Goal: Complete application form

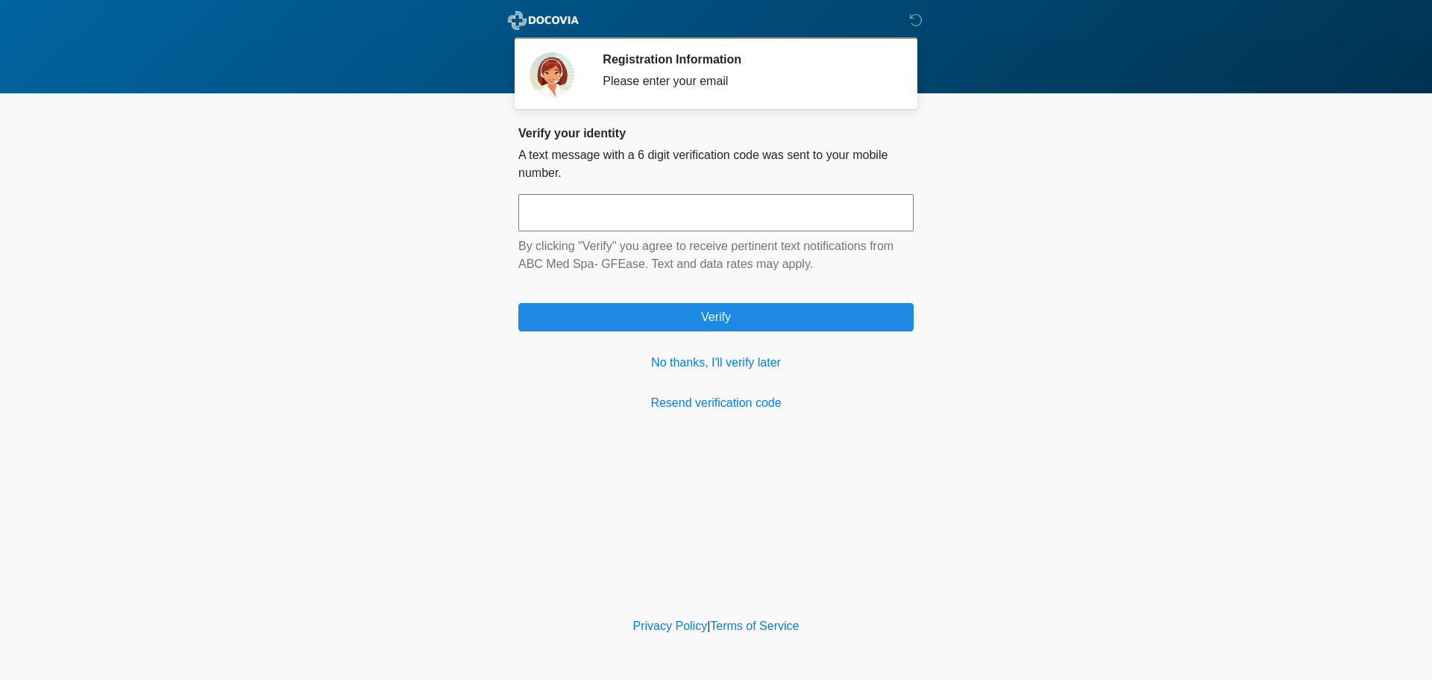
click at [720, 211] on input "text" at bounding box center [715, 212] width 395 height 37
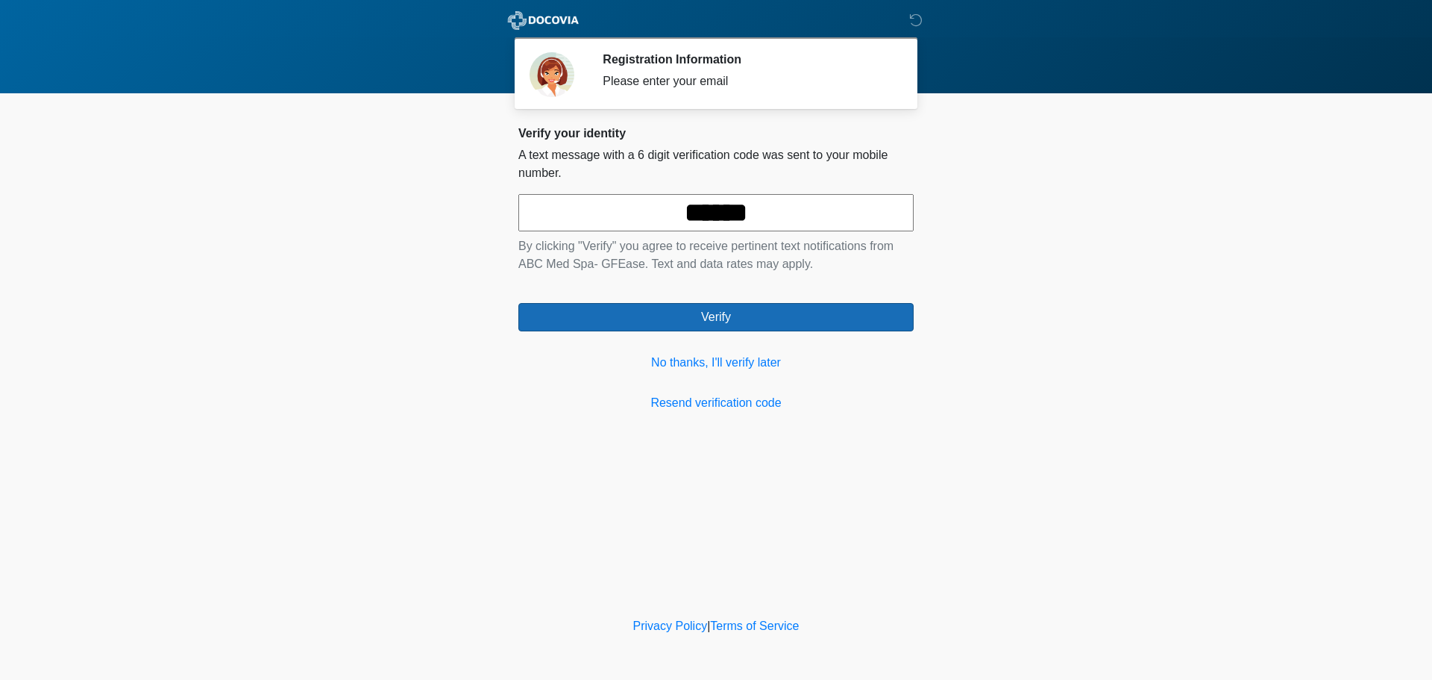
type input "******"
click at [689, 313] on button "Verify" at bounding box center [715, 317] width 395 height 28
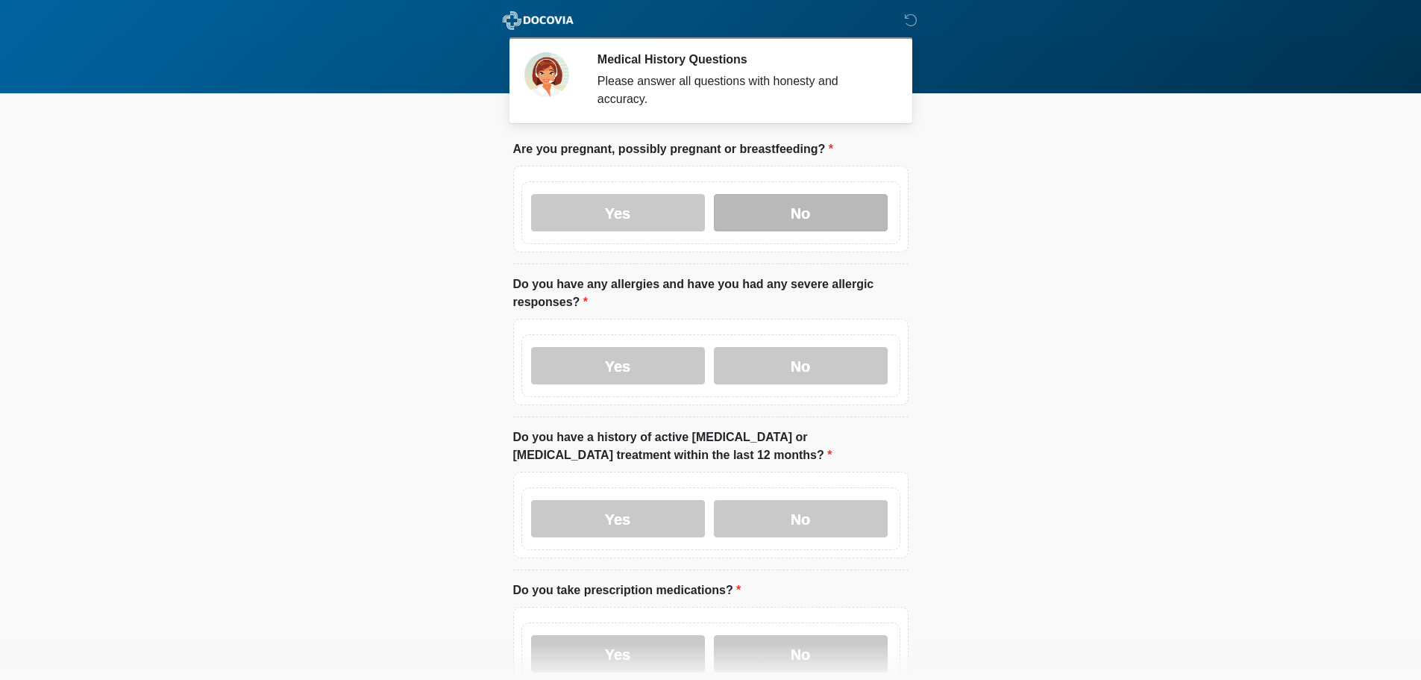
click at [797, 194] on label "No" at bounding box center [801, 212] width 174 height 37
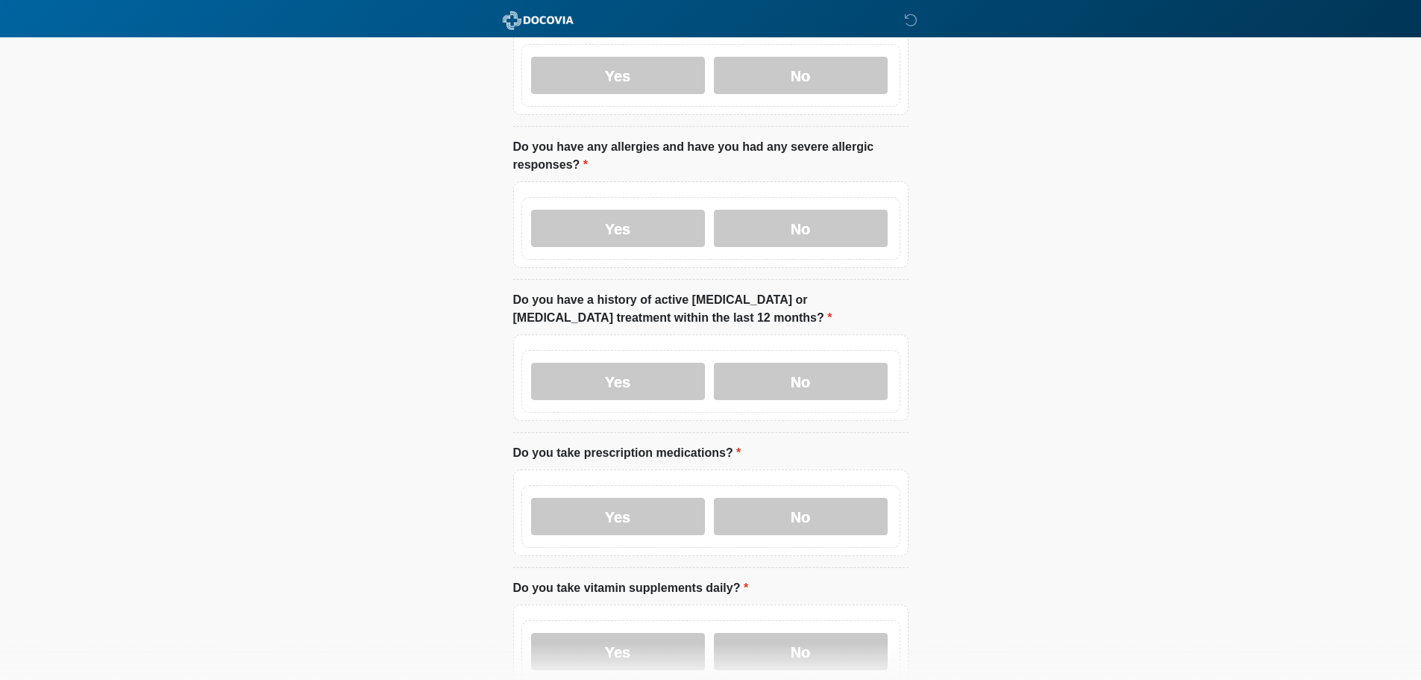
scroll to position [149, 0]
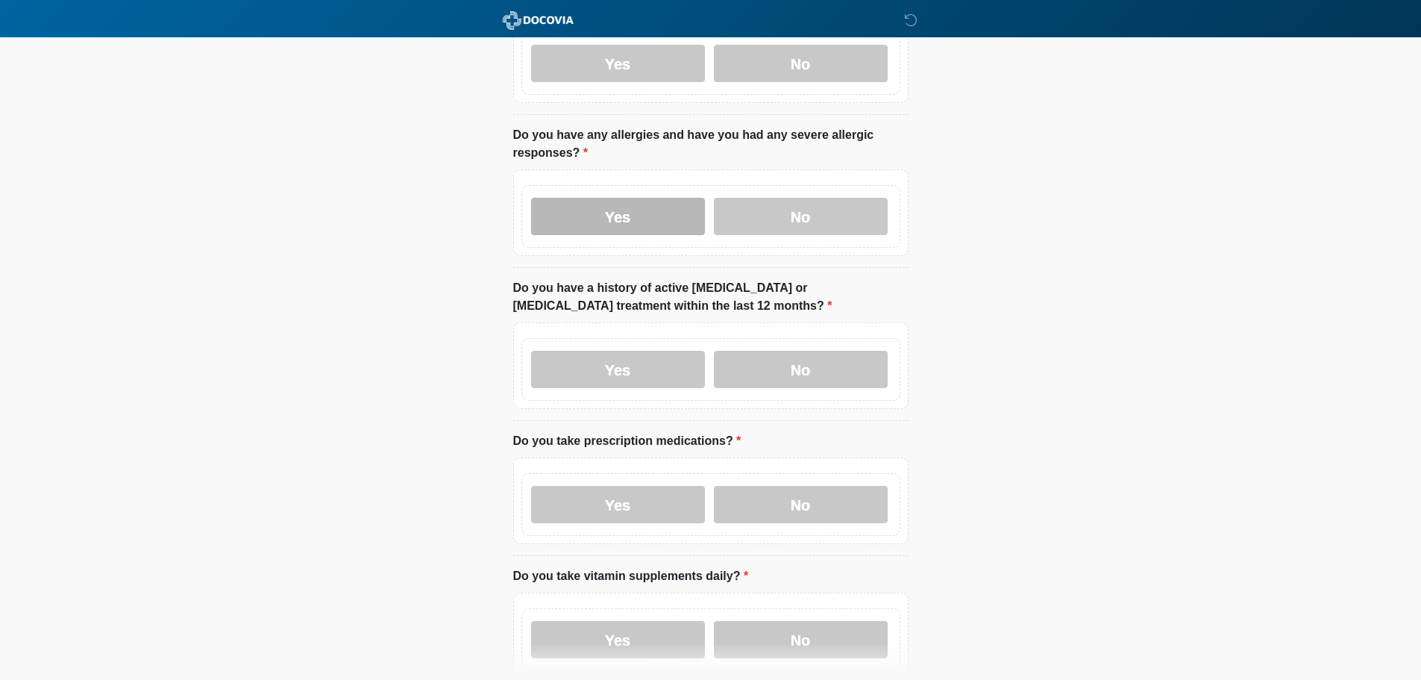
click at [652, 212] on label "Yes" at bounding box center [618, 216] width 174 height 37
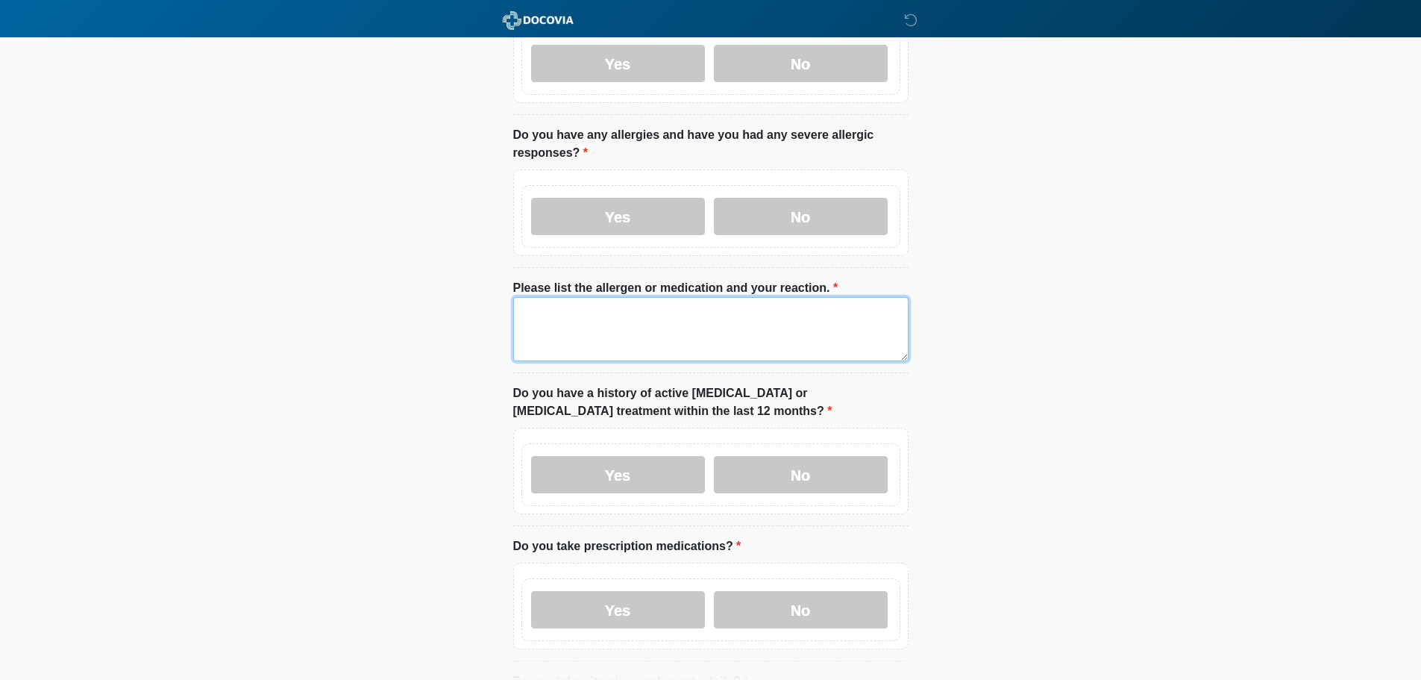
click at [545, 310] on textarea "Please list the allergen or medication and your reaction." at bounding box center [710, 329] width 395 height 64
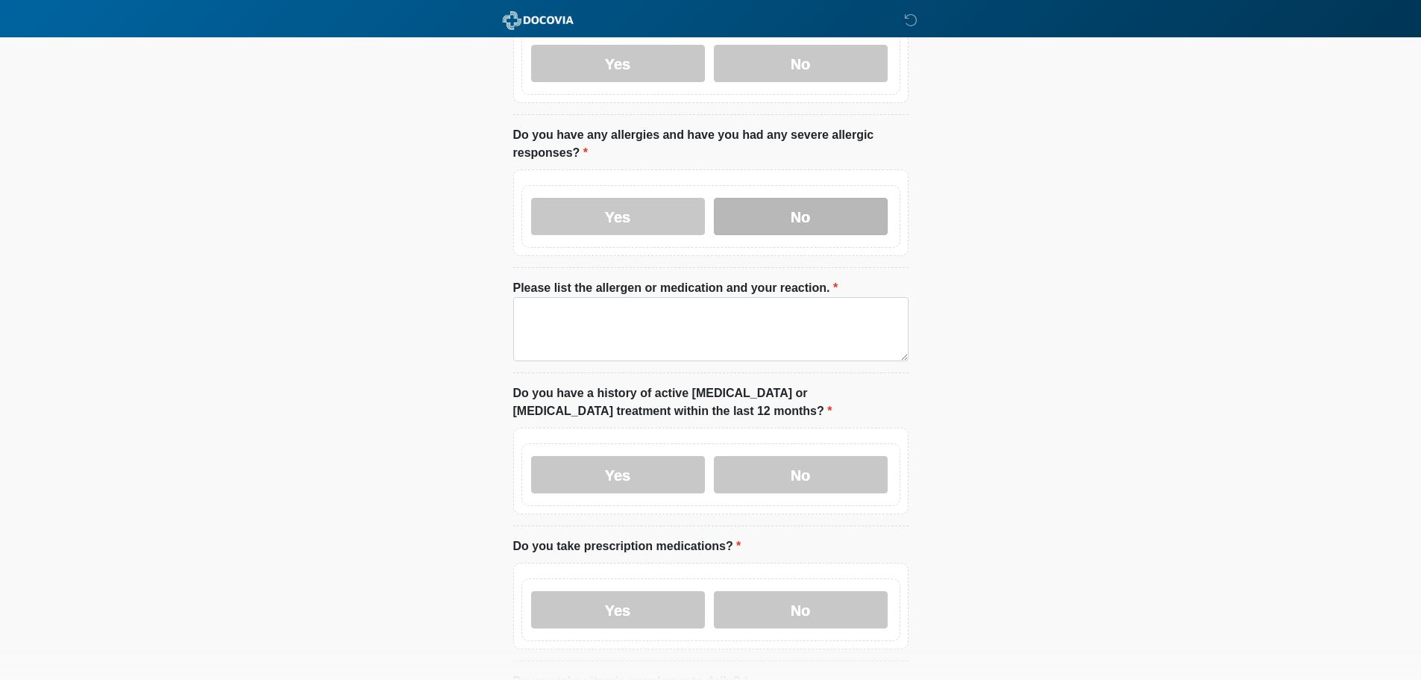
click at [844, 205] on label "No" at bounding box center [801, 216] width 174 height 37
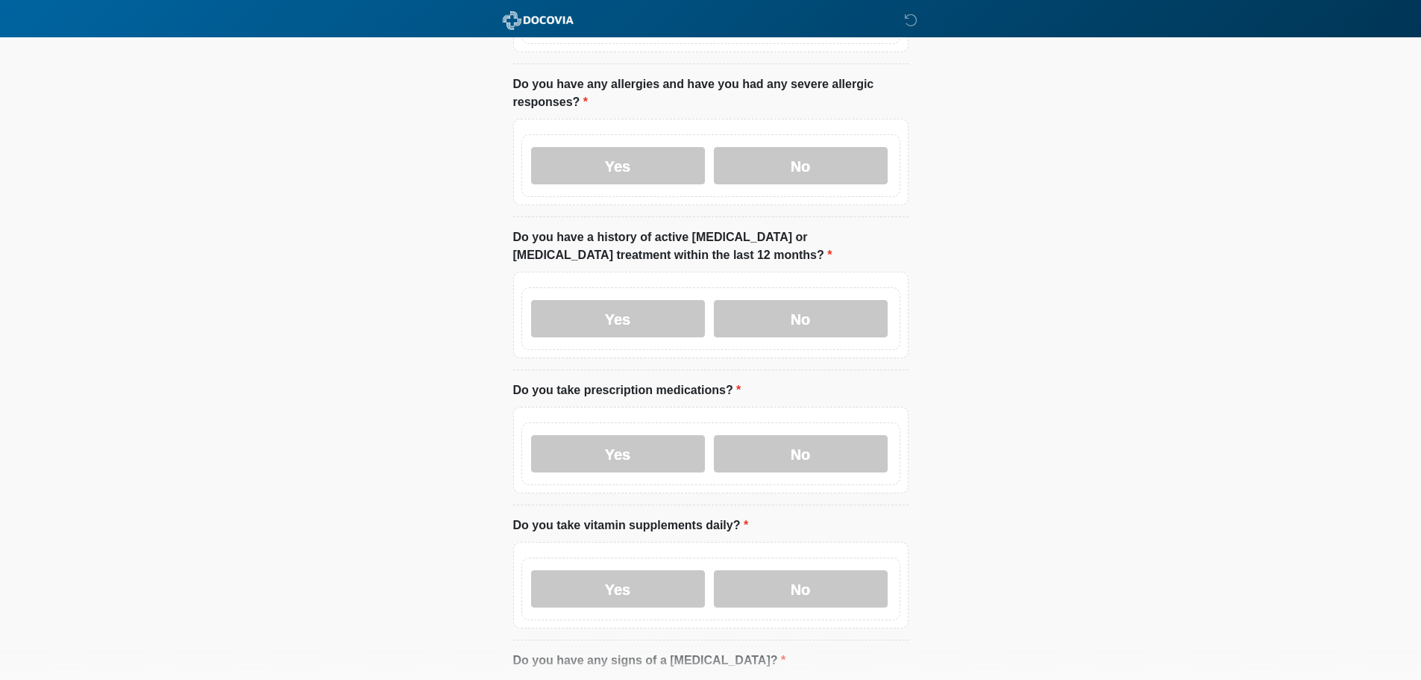
scroll to position [224, 0]
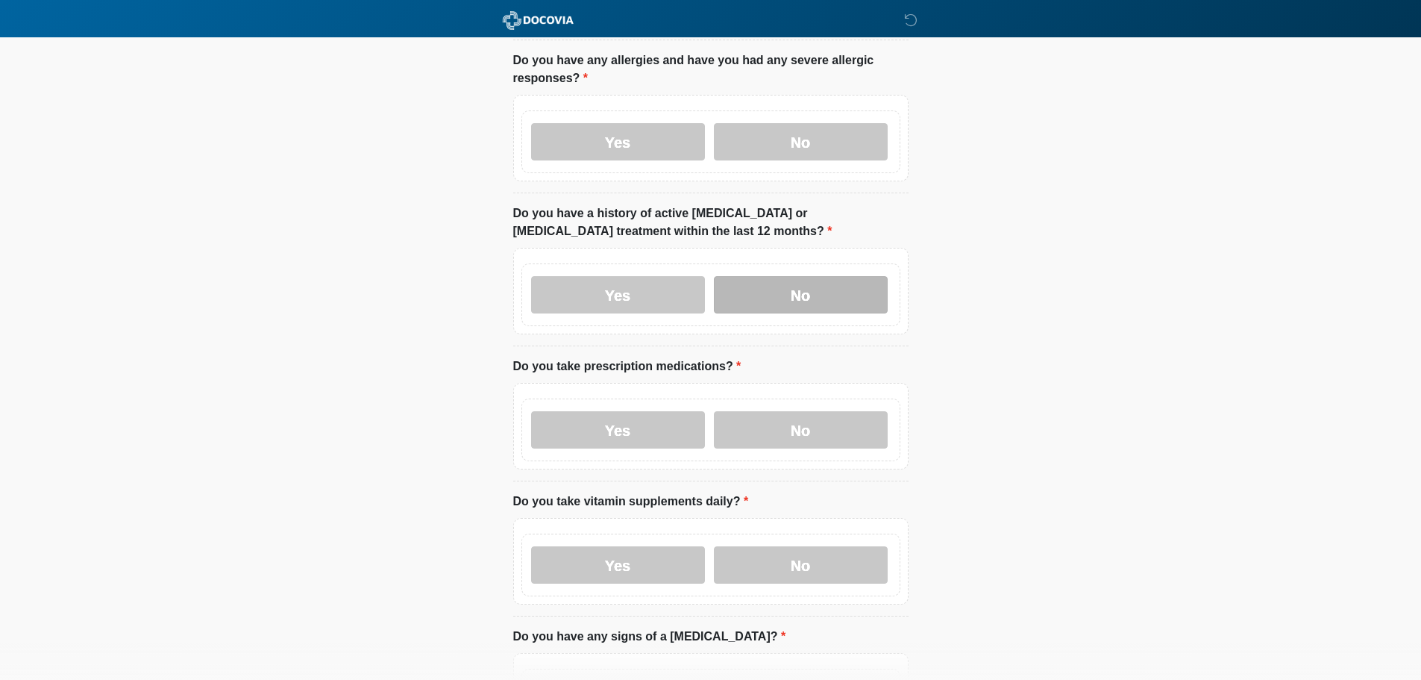
click at [776, 276] on label "No" at bounding box center [801, 294] width 174 height 37
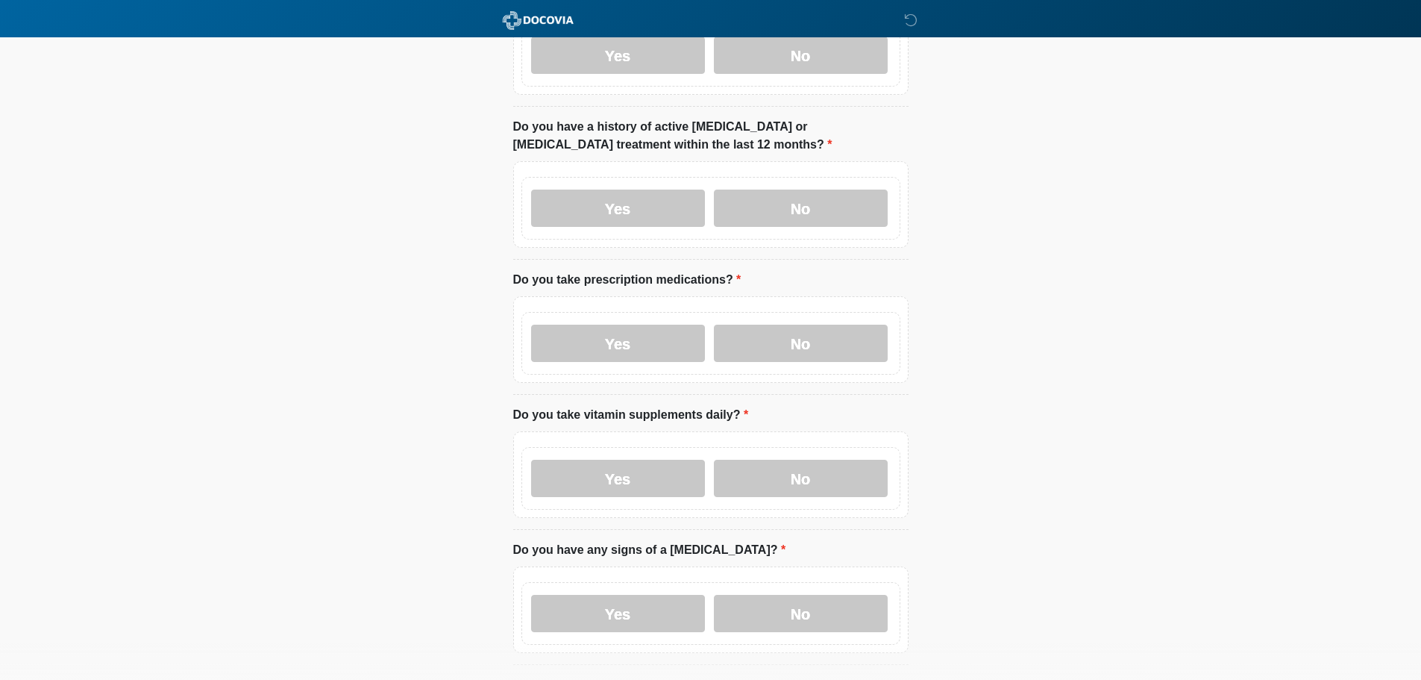
scroll to position [448, 0]
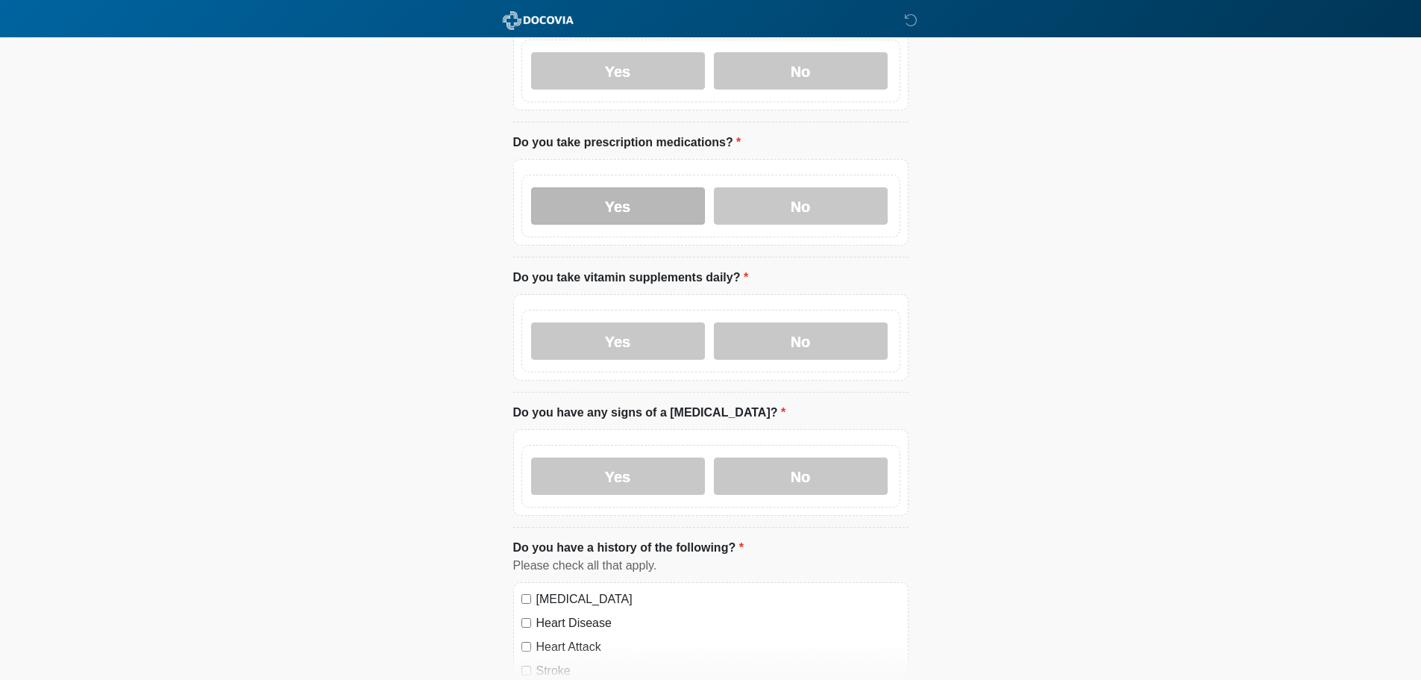
click at [618, 187] on label "Yes" at bounding box center [618, 205] width 174 height 37
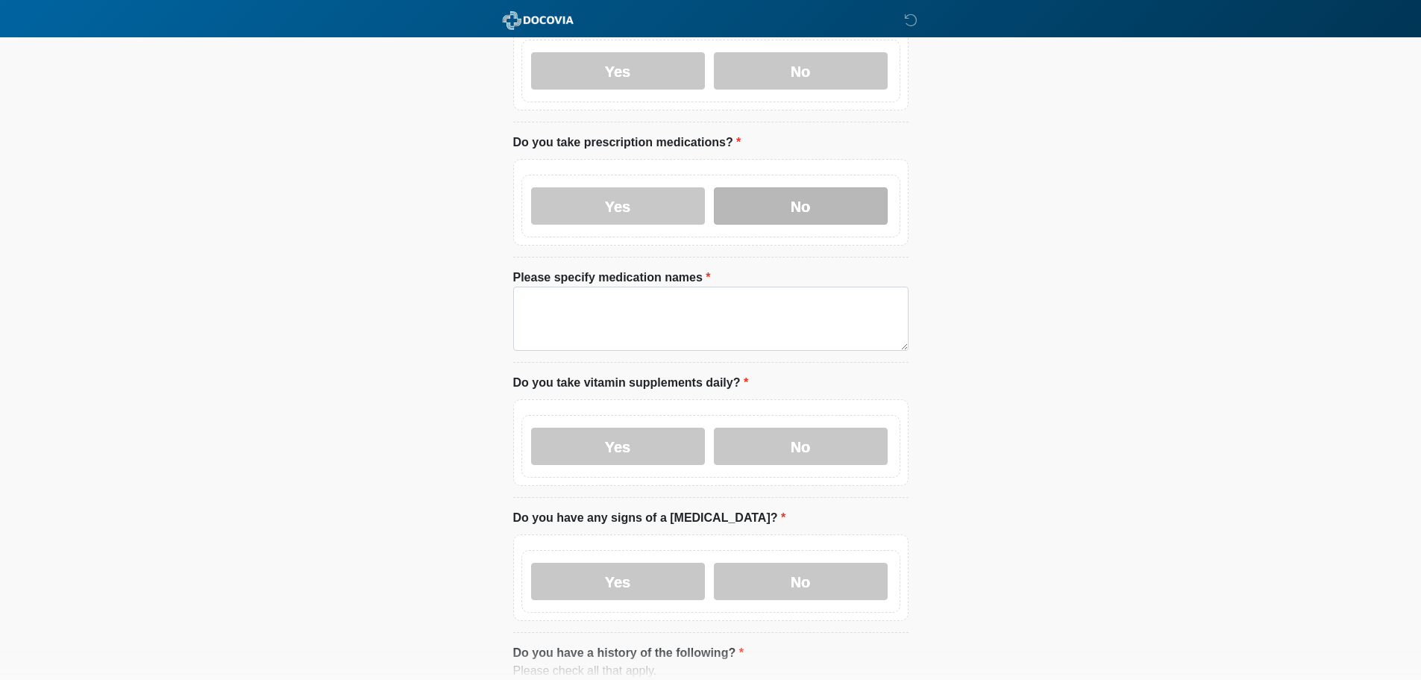
click at [800, 187] on label "No" at bounding box center [801, 205] width 174 height 37
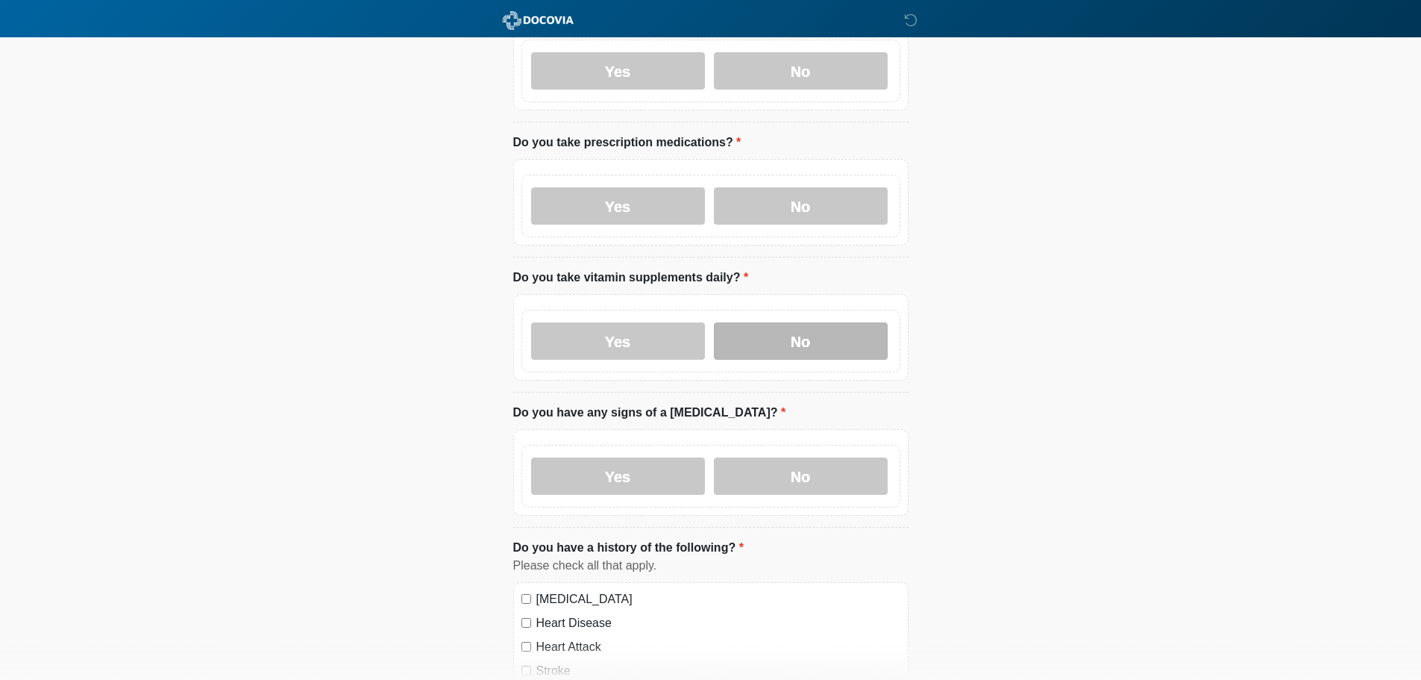
click at [809, 327] on label "No" at bounding box center [801, 340] width 174 height 37
click at [788, 473] on label "No" at bounding box center [801, 475] width 174 height 37
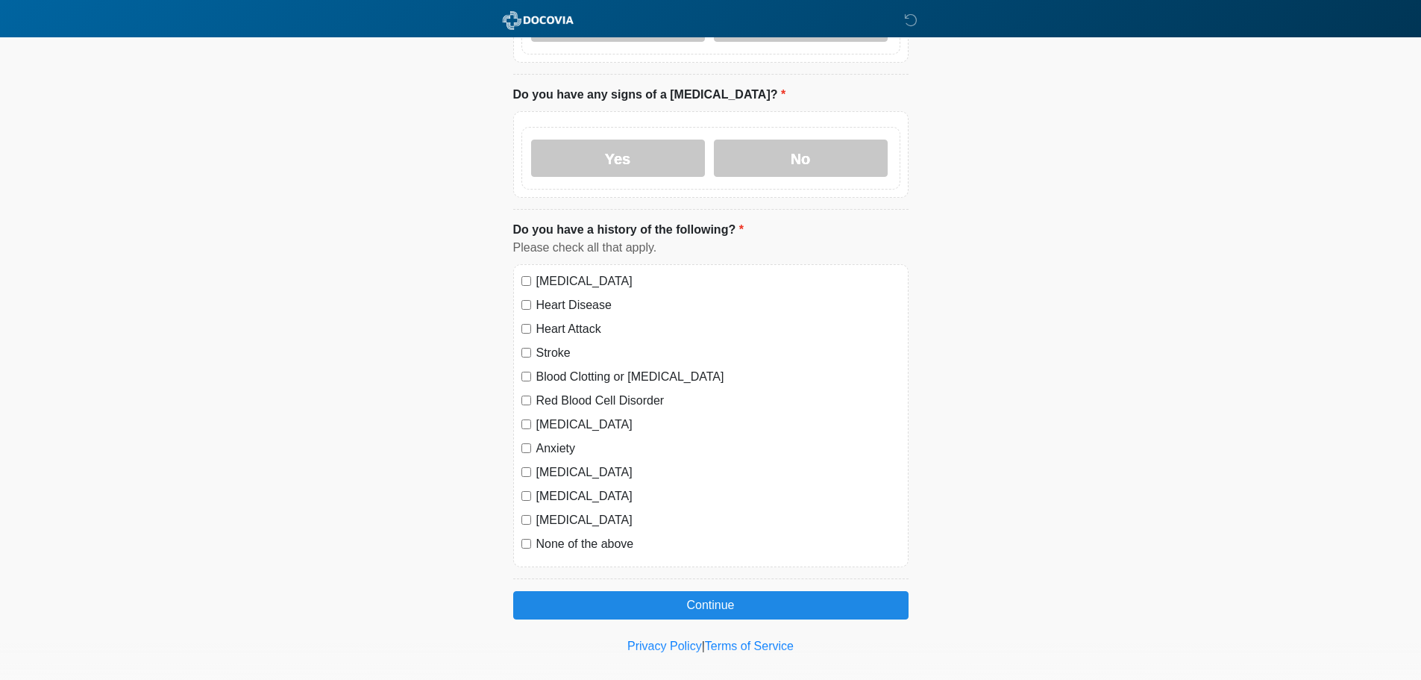
scroll to position [771, 0]
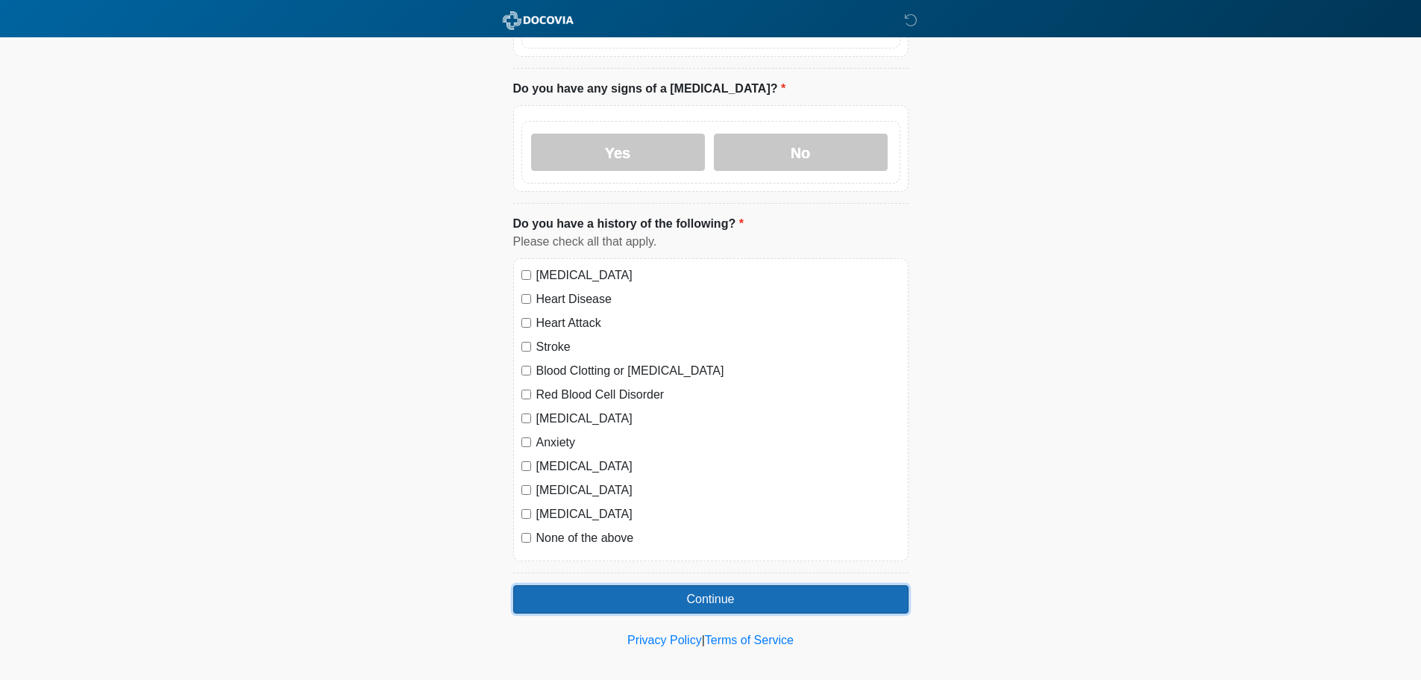
click at [701, 586] on button "Continue" at bounding box center [710, 599] width 395 height 28
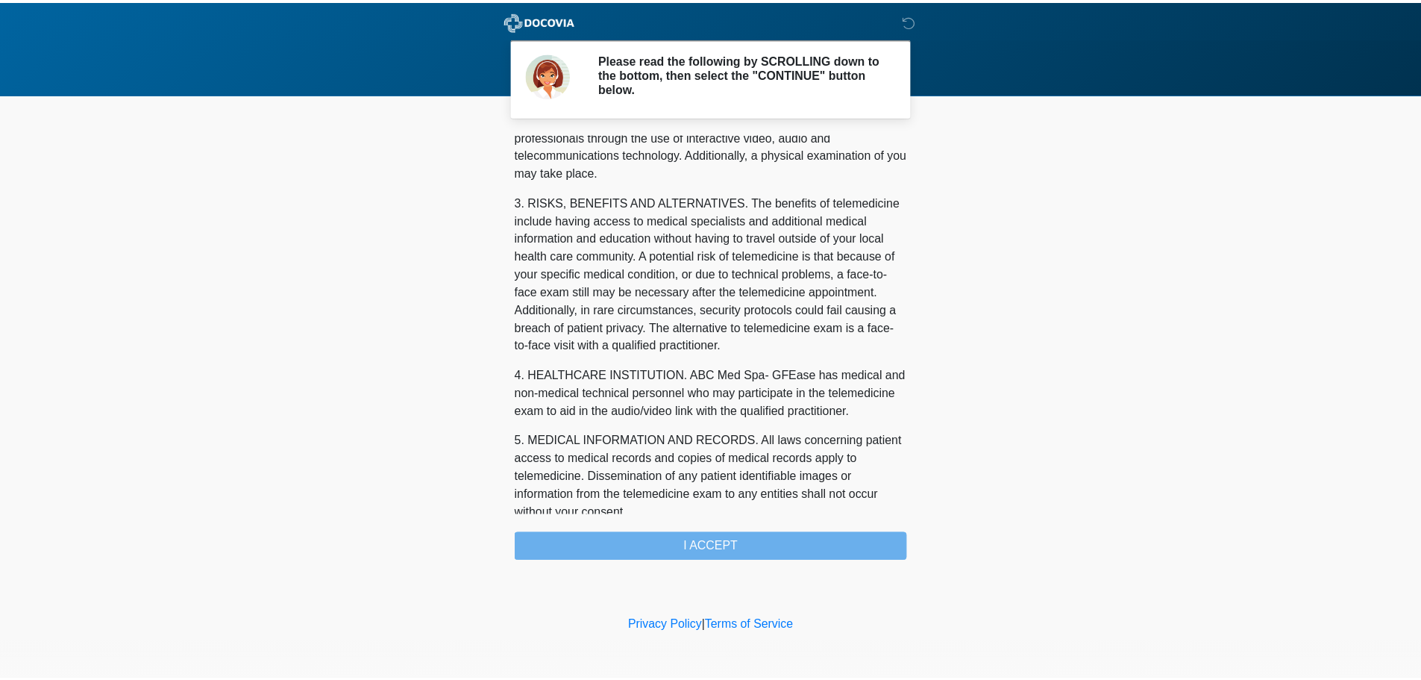
scroll to position [502, 0]
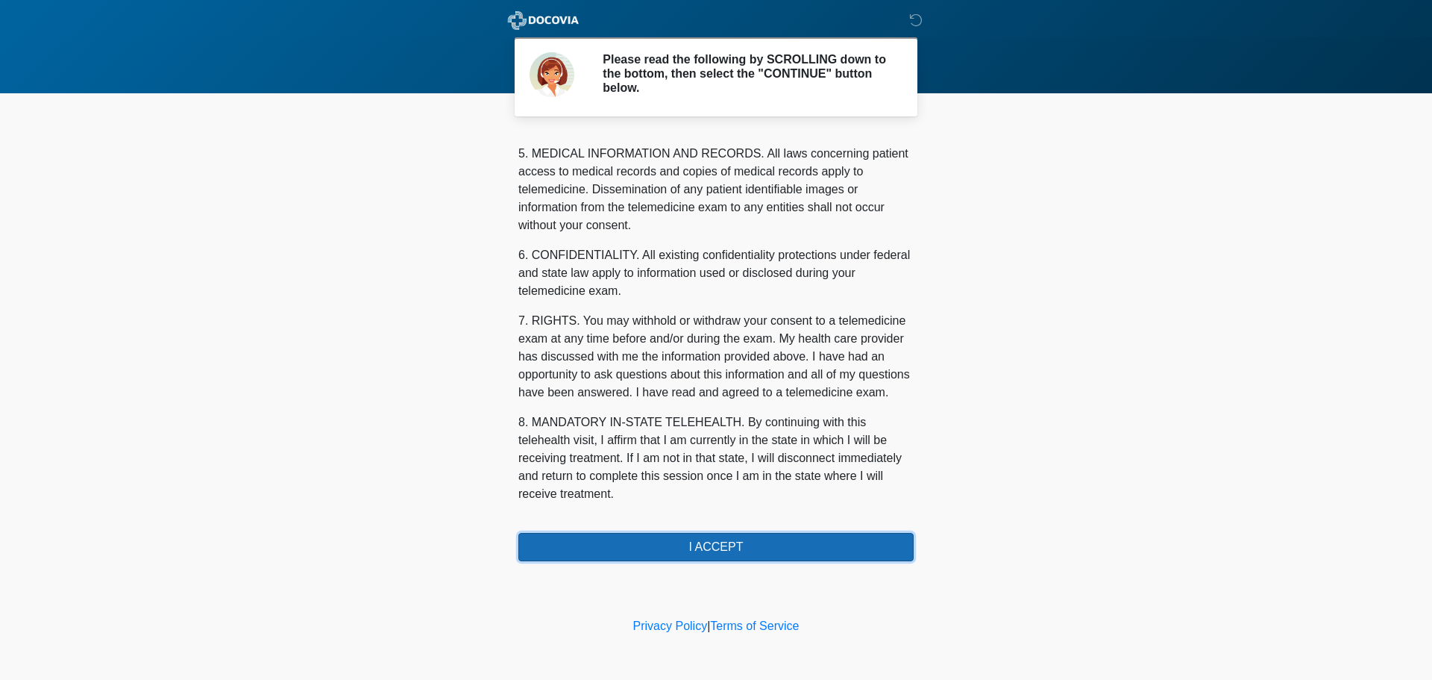
click at [712, 545] on button "I ACCEPT" at bounding box center [715, 547] width 395 height 28
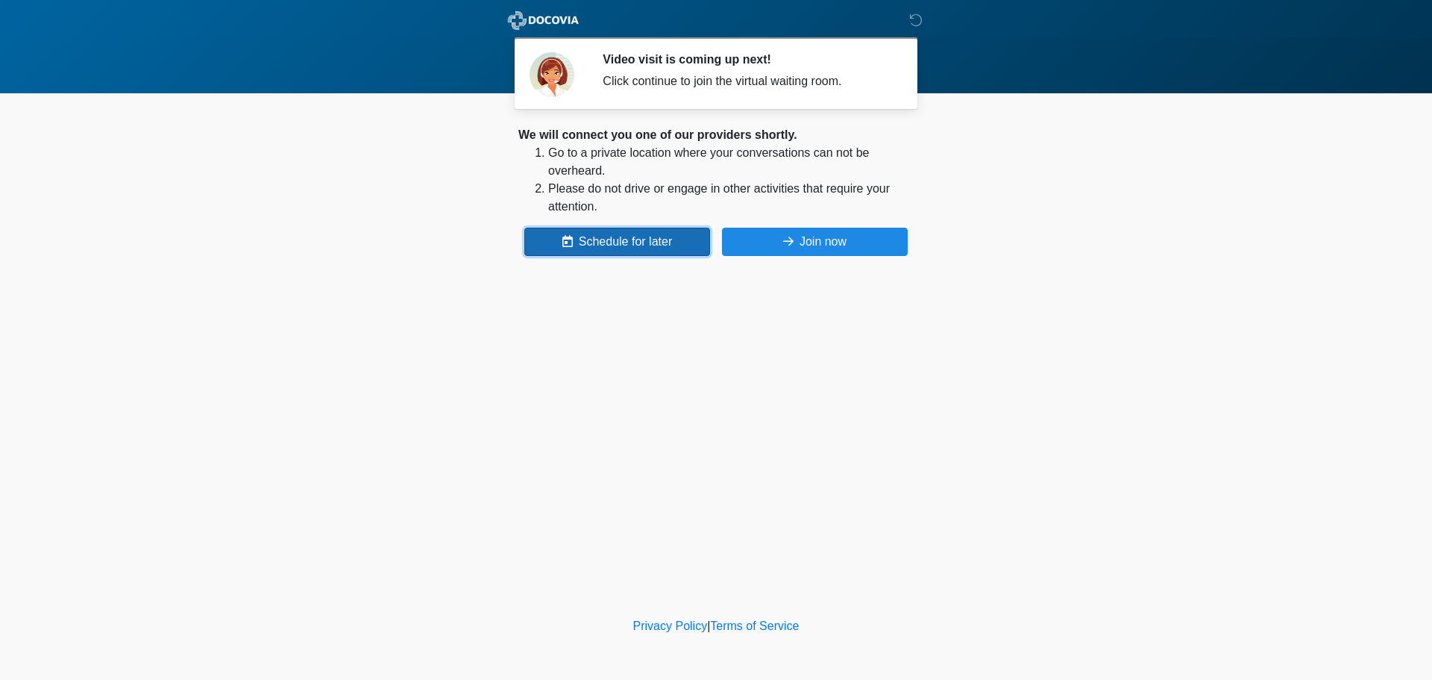
click at [626, 243] on button "Schedule for later" at bounding box center [617, 242] width 186 height 28
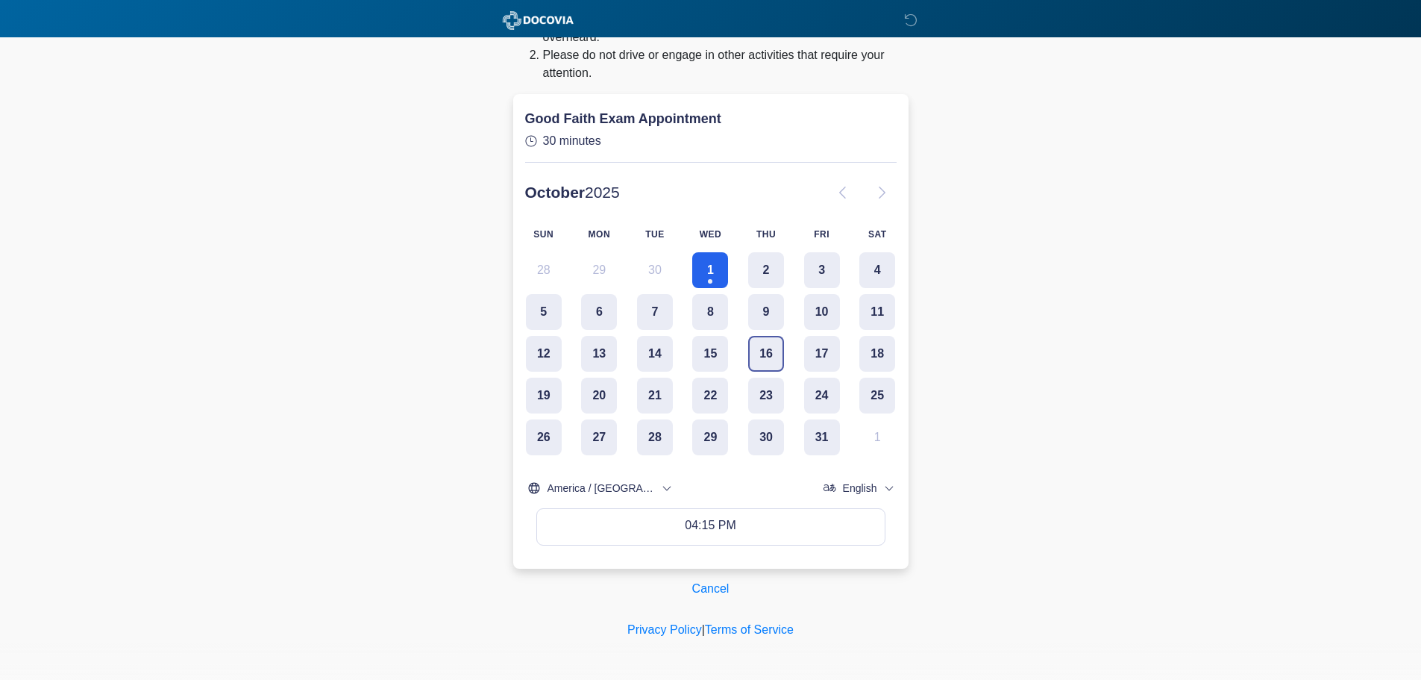
scroll to position [135, 0]
click at [768, 269] on button "2" at bounding box center [766, 269] width 36 height 36
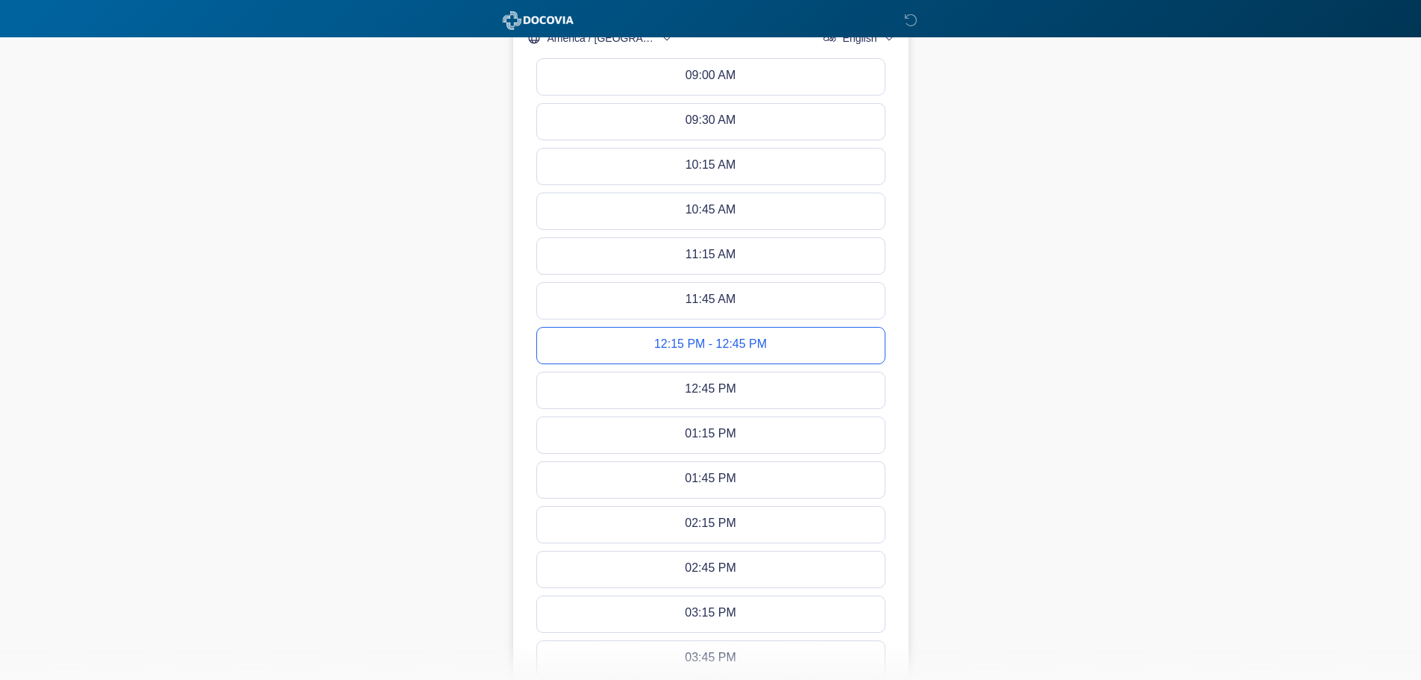
scroll to position [762, 0]
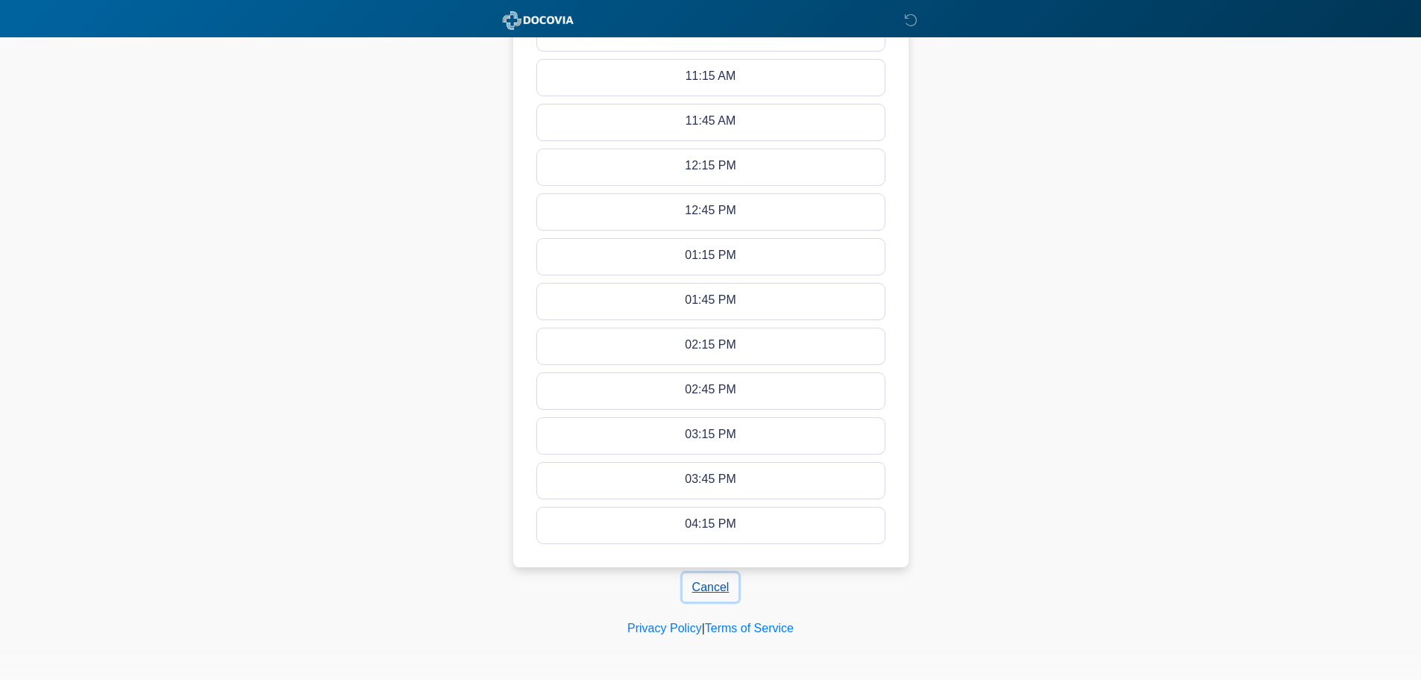
click at [723, 581] on button "Cancel" at bounding box center [711, 587] width 57 height 28
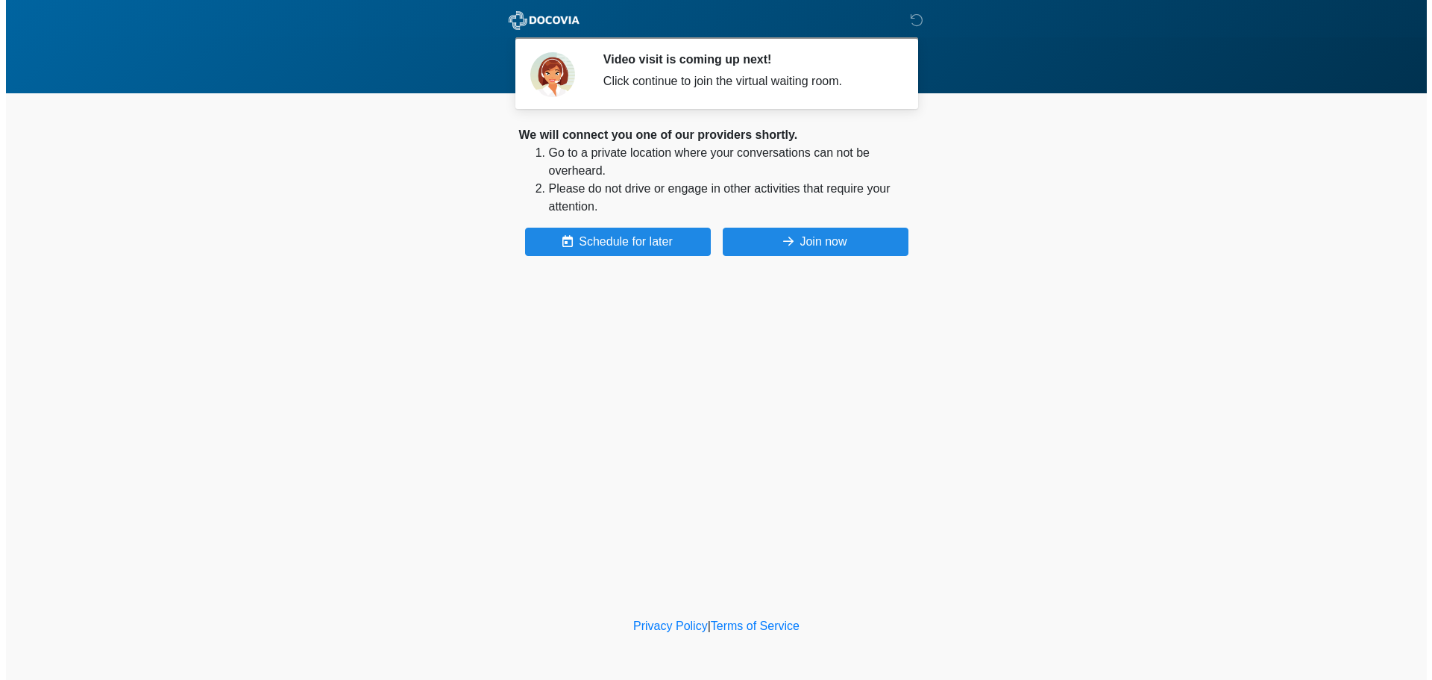
scroll to position [0, 0]
